Goal: Information Seeking & Learning: Compare options

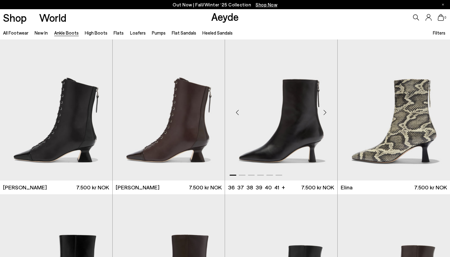
click at [326, 112] on div "Next slide" at bounding box center [325, 112] width 18 height 18
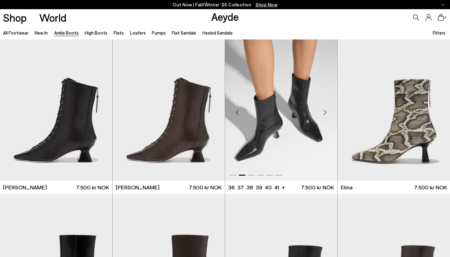
click at [326, 112] on div "Next slide" at bounding box center [325, 112] width 18 height 18
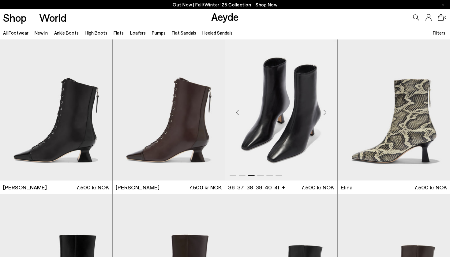
click at [326, 112] on div "Next slide" at bounding box center [325, 112] width 18 height 18
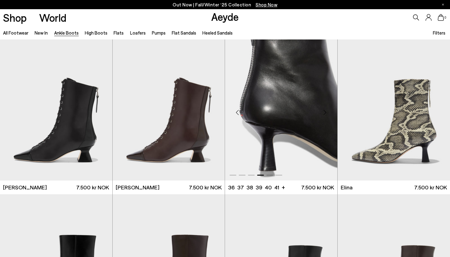
click at [326, 112] on div "Next slide" at bounding box center [325, 112] width 18 height 18
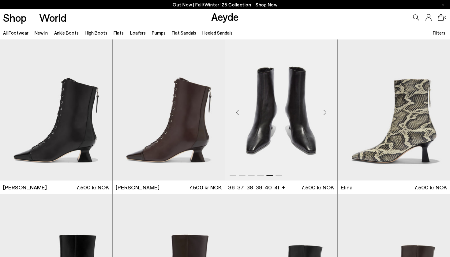
click at [326, 112] on div "Next slide" at bounding box center [325, 112] width 18 height 18
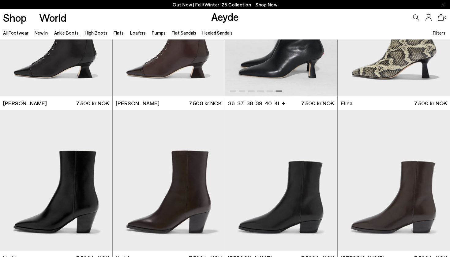
scroll to position [85, 0]
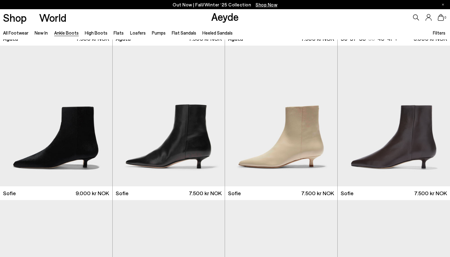
scroll to position [459, 0]
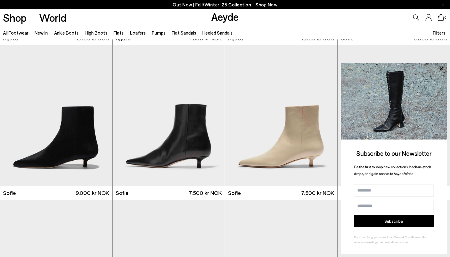
click at [439, 118] on img at bounding box center [394, 101] width 106 height 77
click at [440, 69] on icon at bounding box center [441, 69] width 8 height 8
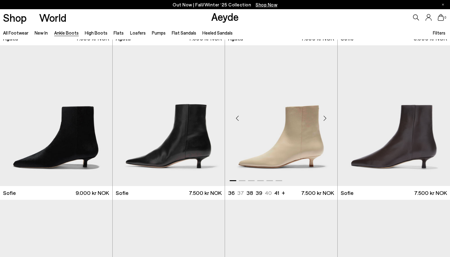
click at [325, 118] on div "Next slide" at bounding box center [325, 118] width 18 height 18
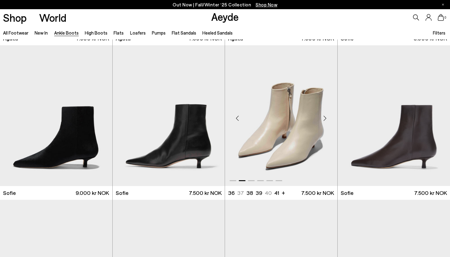
click at [325, 118] on div "Next slide" at bounding box center [325, 118] width 18 height 18
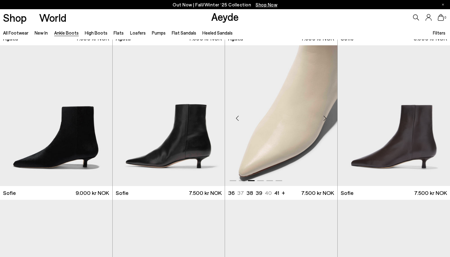
click at [325, 118] on div "Next slide" at bounding box center [325, 118] width 18 height 18
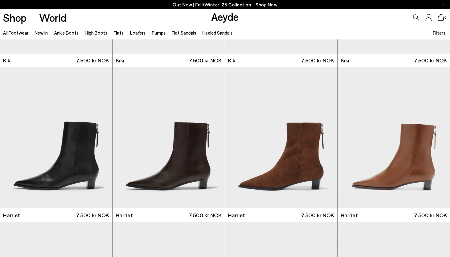
scroll to position [902, 0]
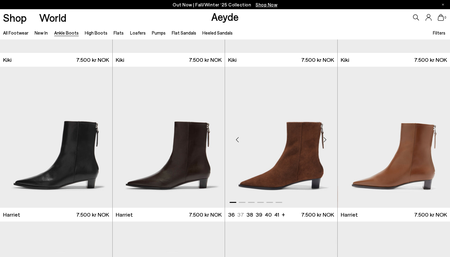
click at [324, 141] on div "Next slide" at bounding box center [325, 139] width 18 height 18
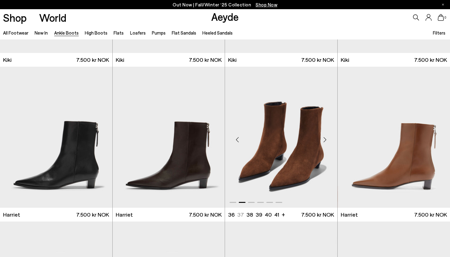
click at [324, 141] on div "Next slide" at bounding box center [325, 139] width 18 height 18
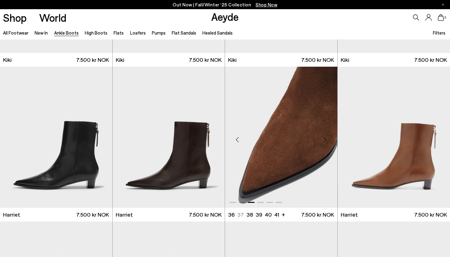
click at [324, 141] on div "Next slide" at bounding box center [325, 139] width 18 height 18
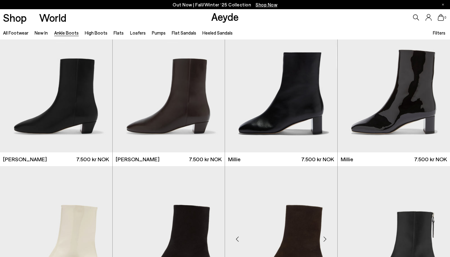
scroll to position [1112, 0]
click at [324, 84] on div "Next slide" at bounding box center [325, 84] width 18 height 18
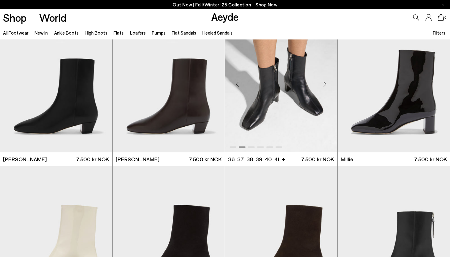
click at [324, 84] on div "Next slide" at bounding box center [325, 84] width 18 height 18
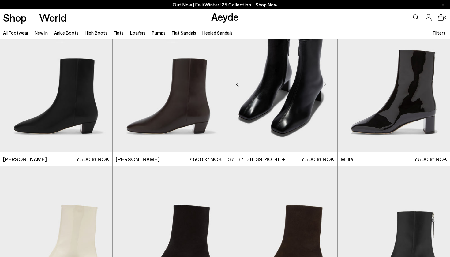
click at [324, 84] on div "Next slide" at bounding box center [325, 84] width 18 height 18
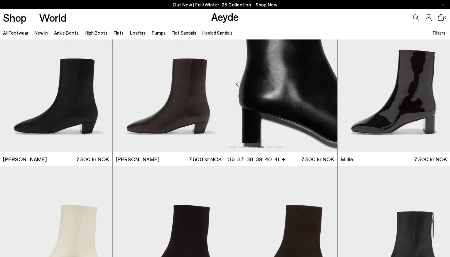
click at [324, 84] on div "Next slide" at bounding box center [325, 84] width 18 height 18
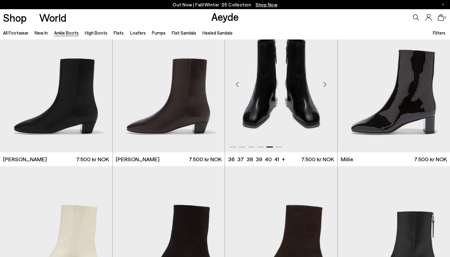
click at [324, 84] on div "Next slide" at bounding box center [325, 84] width 18 height 18
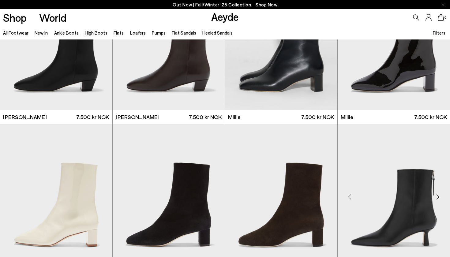
scroll to position [1214, 0]
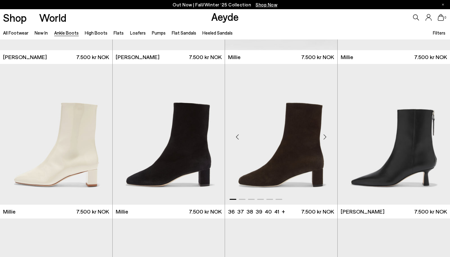
click at [324, 140] on div "Next slide" at bounding box center [325, 137] width 18 height 18
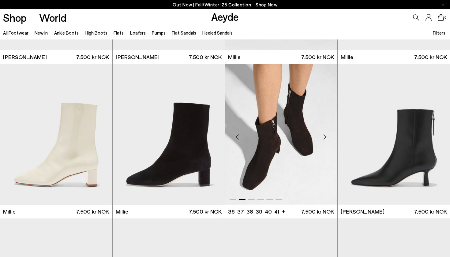
click at [324, 140] on div "Next slide" at bounding box center [325, 137] width 18 height 18
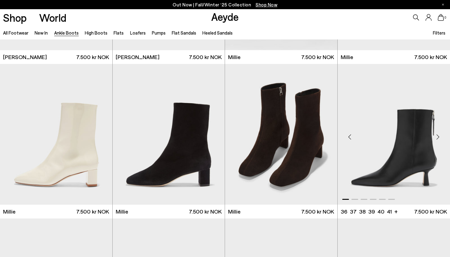
click at [440, 136] on div "Next slide" at bounding box center [437, 137] width 18 height 18
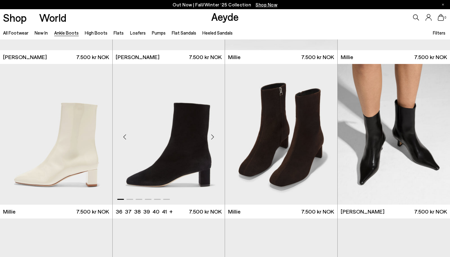
click at [211, 136] on div "Next slide" at bounding box center [212, 137] width 18 height 18
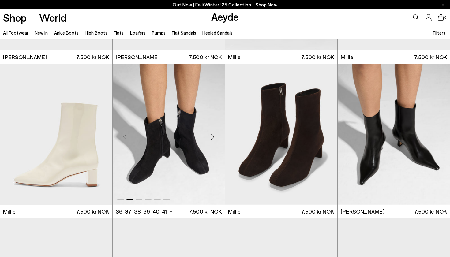
click at [211, 136] on div "Next slide" at bounding box center [212, 137] width 18 height 18
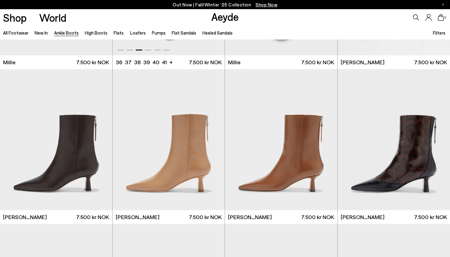
scroll to position [1370, 0]
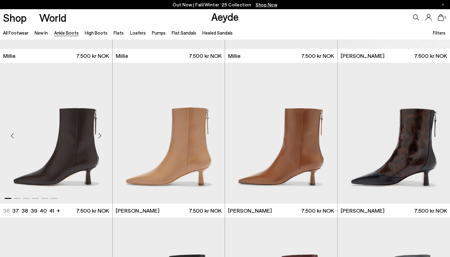
click at [100, 137] on div "Next slide" at bounding box center [100, 136] width 18 height 18
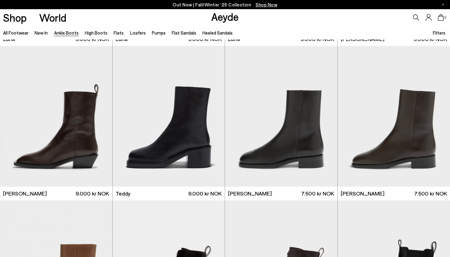
scroll to position [2007, 0]
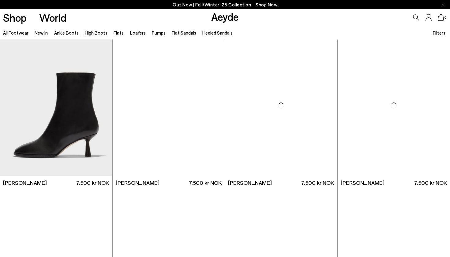
scroll to position [2786, 0]
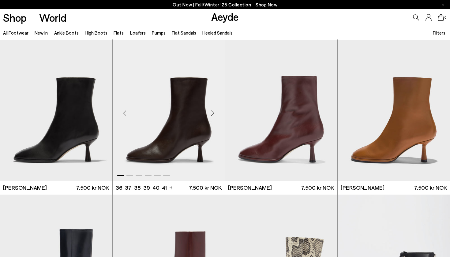
click at [212, 114] on div "Next slide" at bounding box center [212, 113] width 18 height 18
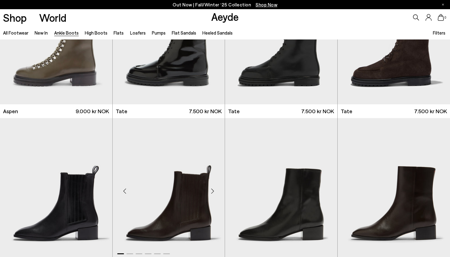
scroll to position [2552, 0]
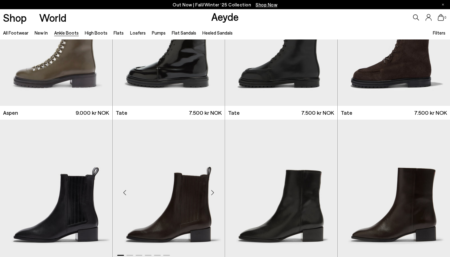
click at [214, 193] on div "Next slide" at bounding box center [212, 192] width 18 height 18
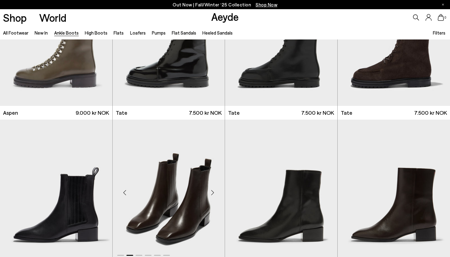
click at [214, 193] on div "Next slide" at bounding box center [212, 192] width 18 height 18
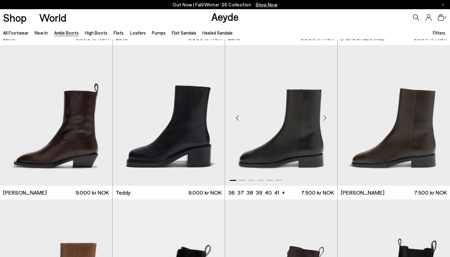
scroll to position [2007, 0]
click at [326, 119] on div "Next slide" at bounding box center [325, 118] width 18 height 18
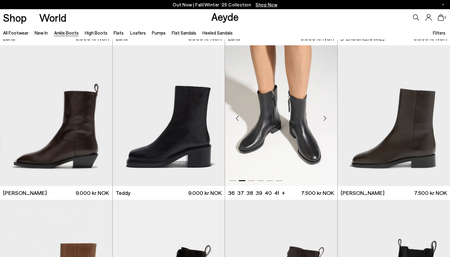
click at [326, 119] on div "Next slide" at bounding box center [325, 118] width 18 height 18
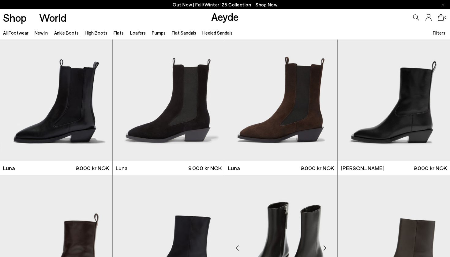
scroll to position [1872, 0]
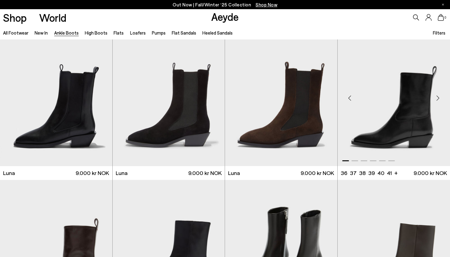
click at [439, 99] on div "Next slide" at bounding box center [437, 98] width 18 height 18
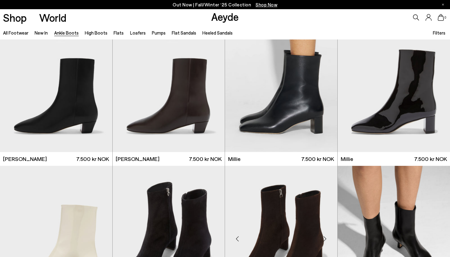
scroll to position [1110, 0]
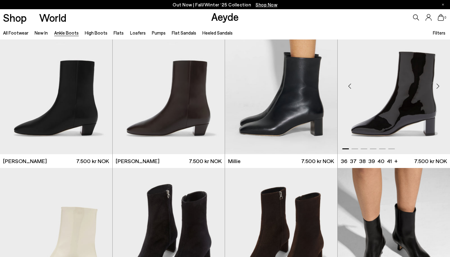
click at [437, 84] on div "Next slide" at bounding box center [437, 86] width 18 height 18
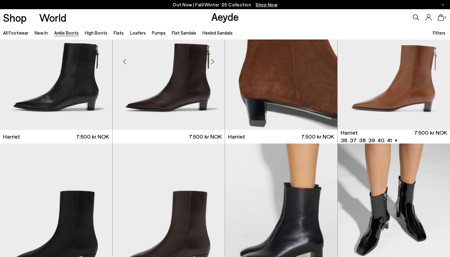
scroll to position [980, 0]
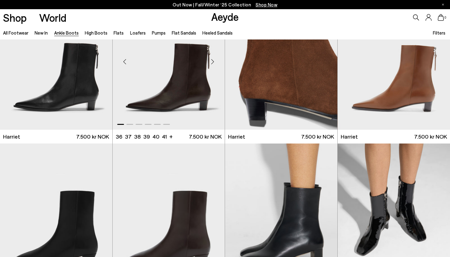
click at [214, 62] on div "Next slide" at bounding box center [212, 61] width 18 height 18
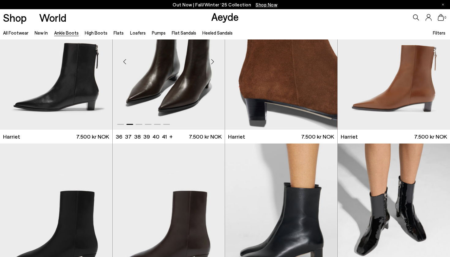
click at [214, 62] on div "Next slide" at bounding box center [212, 61] width 18 height 18
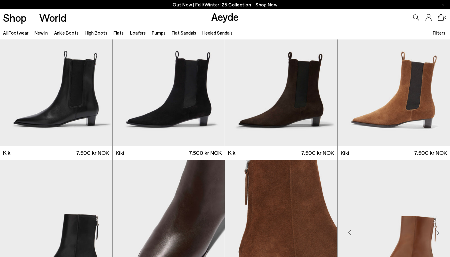
scroll to position [809, 0]
click at [324, 80] on div "Next slide" at bounding box center [325, 78] width 18 height 18
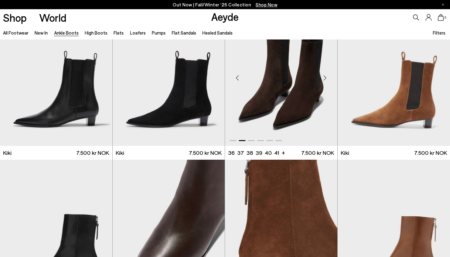
click at [324, 80] on div "Next slide" at bounding box center [325, 78] width 18 height 18
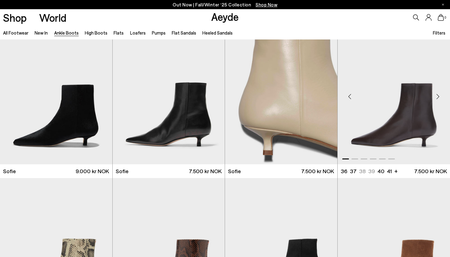
scroll to position [478, 0]
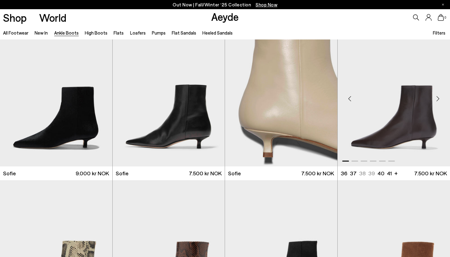
click at [438, 98] on div "Next slide" at bounding box center [437, 98] width 18 height 18
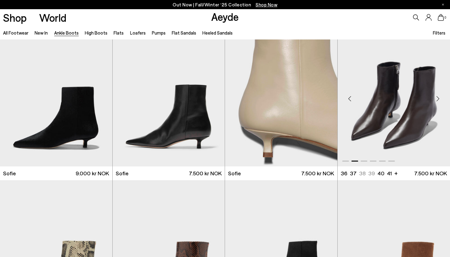
click at [438, 98] on div "Next slide" at bounding box center [437, 98] width 18 height 18
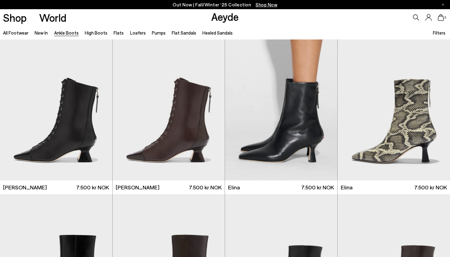
scroll to position [0, 0]
